Goal: Task Accomplishment & Management: Manage account settings

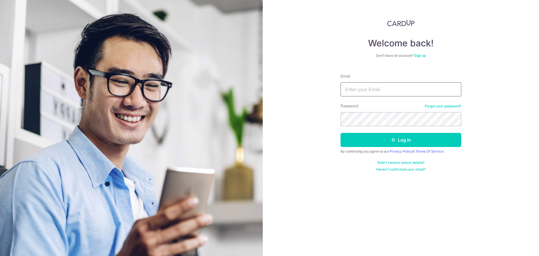
click at [409, 83] on input "Email" at bounding box center [401, 89] width 121 height 14
click at [409, 88] on input "Email" at bounding box center [401, 89] width 121 height 14
type input "aloysius.sim.ws@gmail.com"
click at [341, 133] on button "Log in" at bounding box center [401, 140] width 121 height 14
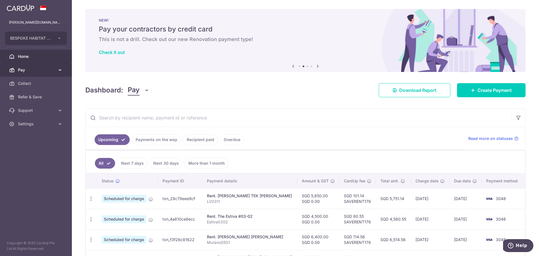
click at [49, 71] on span "Pay" at bounding box center [36, 70] width 37 height 6
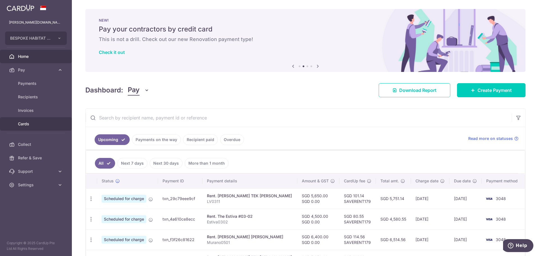
click at [45, 128] on link "Cards" at bounding box center [36, 123] width 72 height 13
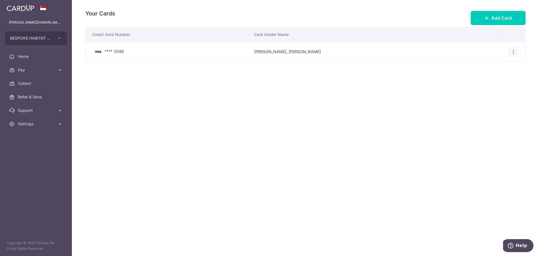
click at [514, 48] on div "View/Edit Delete" at bounding box center [513, 52] width 10 height 10
click at [515, 54] on icon "button" at bounding box center [514, 52] width 6 height 6
click at [489, 68] on span "View/Edit" at bounding box center [495, 67] width 38 height 7
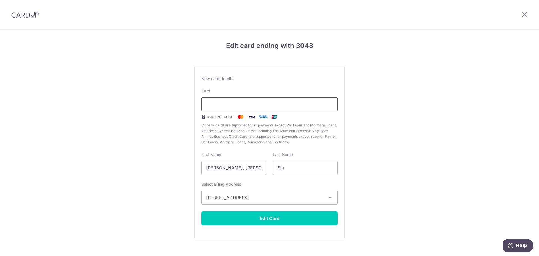
click at [243, 108] on div at bounding box center [269, 104] width 136 height 14
click at [416, 208] on div "Edit card ending with 3048 New card details Card Secure 256-bit SSL Citibank ca…" at bounding box center [269, 147] width 539 height 236
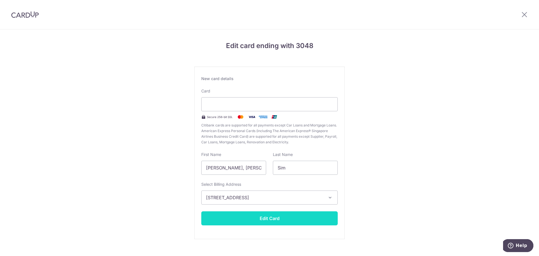
click at [317, 224] on button "Edit Card" at bounding box center [269, 218] width 136 height 14
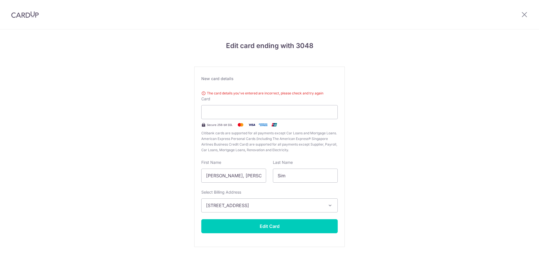
scroll to position [17, 0]
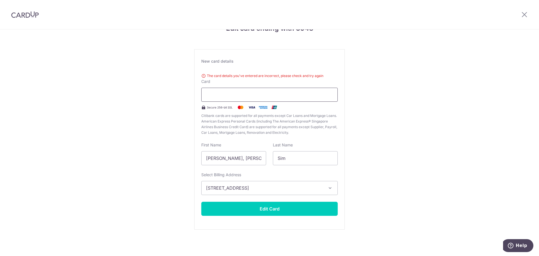
click at [335, 93] on div at bounding box center [269, 95] width 136 height 14
click at [332, 95] on div at bounding box center [269, 95] width 136 height 14
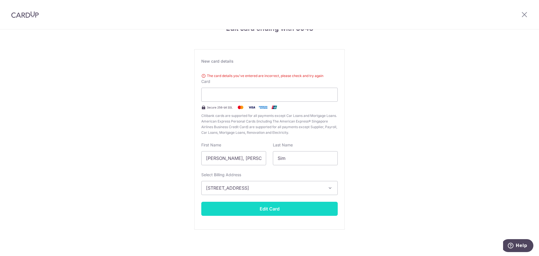
click at [283, 211] on button "Edit Card" at bounding box center [269, 209] width 136 height 14
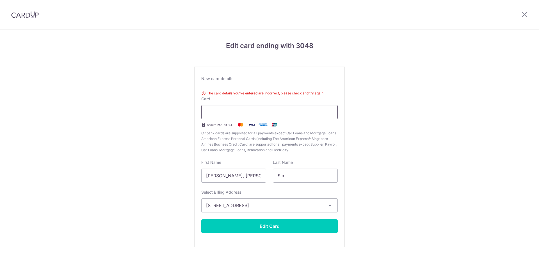
scroll to position [17, 0]
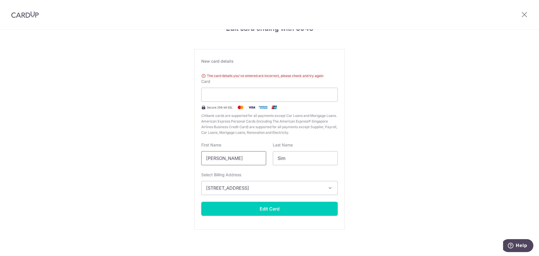
type input "Aloysius W S"
click at [285, 186] on span "[STREET_ADDRESS]" at bounding box center [264, 187] width 117 height 7
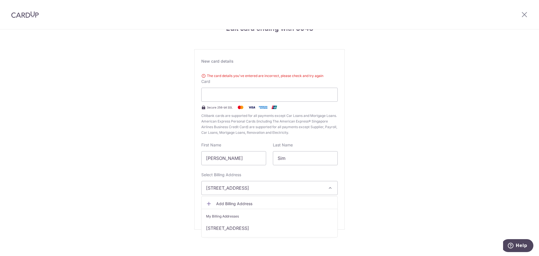
click at [389, 186] on div "Edit card ending with 3048 New card details The card details you've entered are…" at bounding box center [269, 134] width 539 height 244
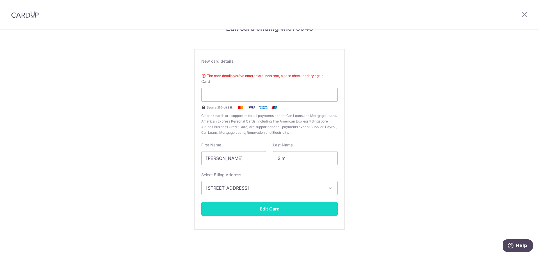
click at [300, 207] on button "Edit Card" at bounding box center [269, 209] width 136 height 14
